Goal: Use online tool/utility: Utilize a website feature to perform a specific function

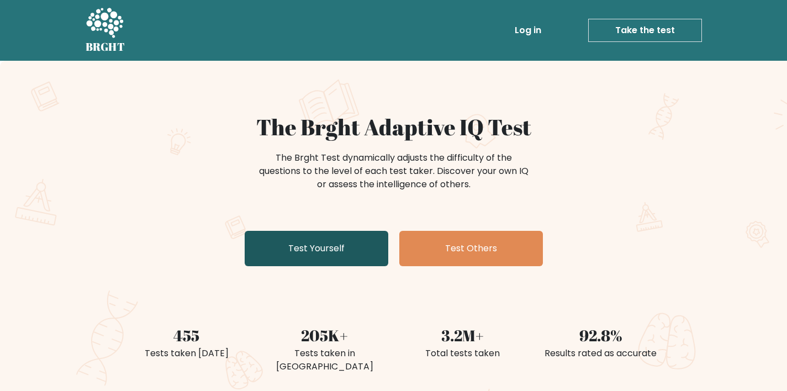
click at [346, 262] on link "Test Yourself" at bounding box center [317, 248] width 144 height 35
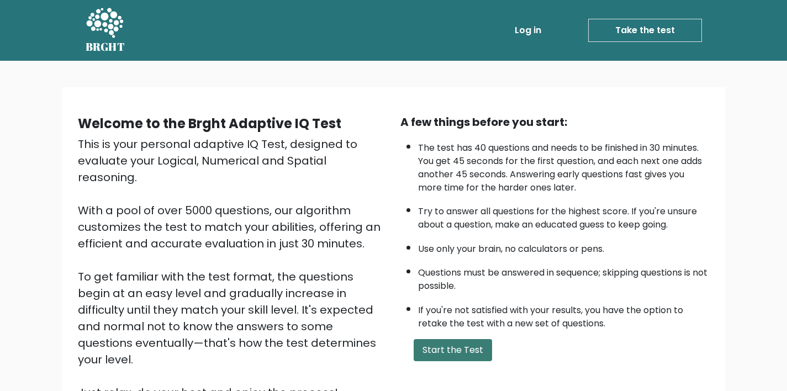
click at [463, 346] on button "Start the Test" at bounding box center [453, 350] width 78 height 22
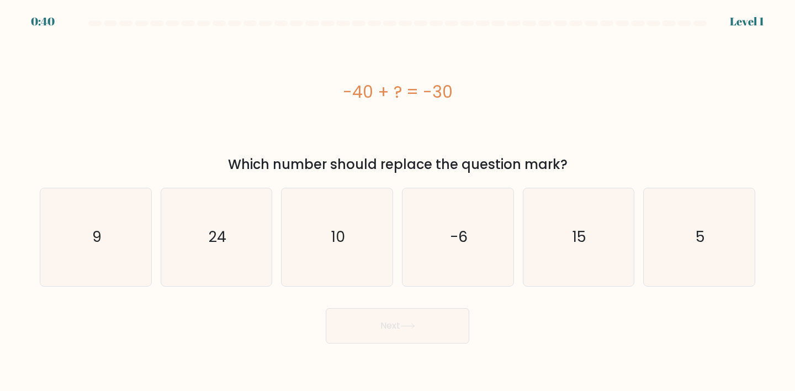
click at [394, 82] on div "-40 + ? = -30" at bounding box center [398, 92] width 716 height 25
click at [416, 80] on div "-40 + ? = -30" at bounding box center [398, 92] width 716 height 25
